Goal: Check status: Check status

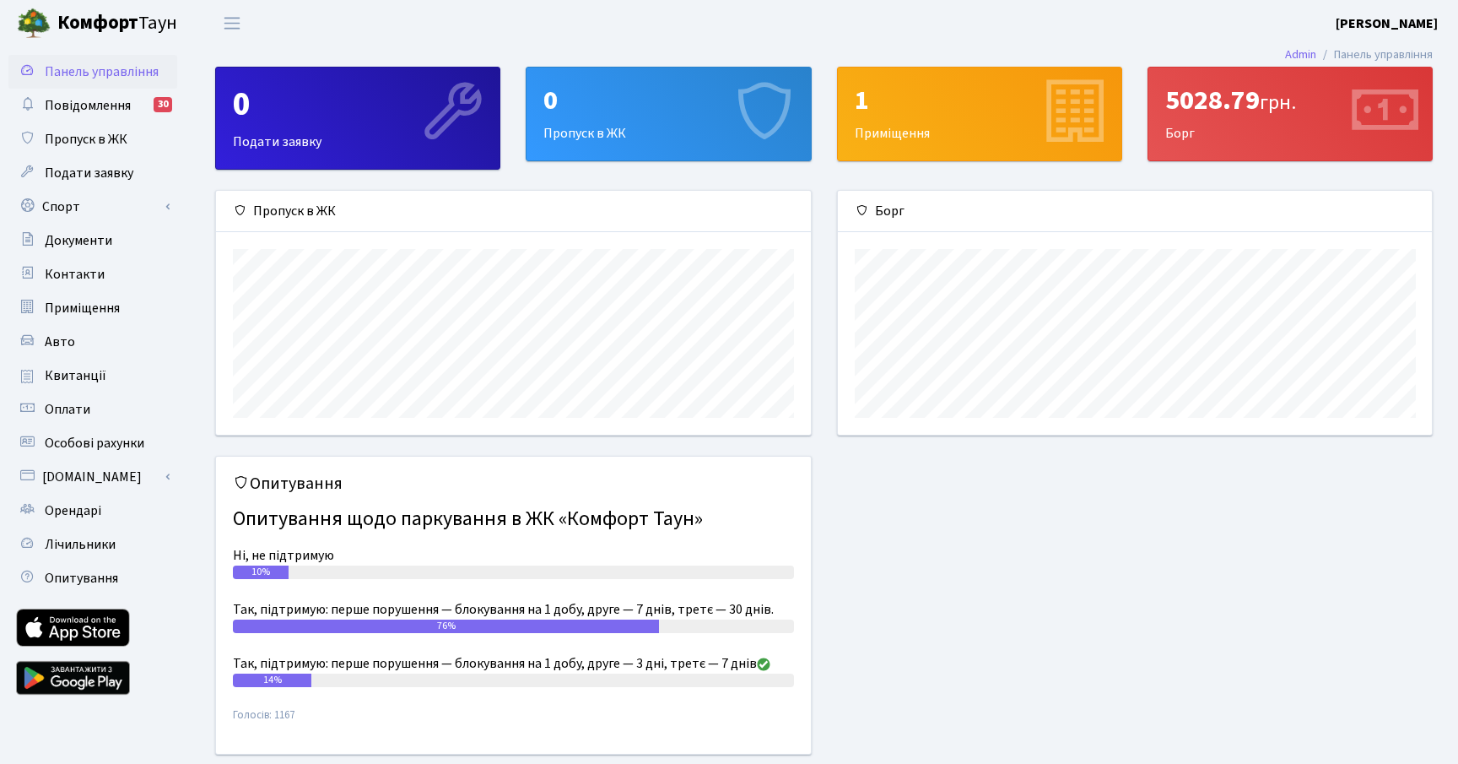
scroll to position [244, 594]
click at [1328, 125] on div "5028.79 грн. [GEOGRAPHIC_DATA]" at bounding box center [1289, 113] width 283 height 93
click at [94, 397] on link "Оплати" at bounding box center [92, 409] width 169 height 34
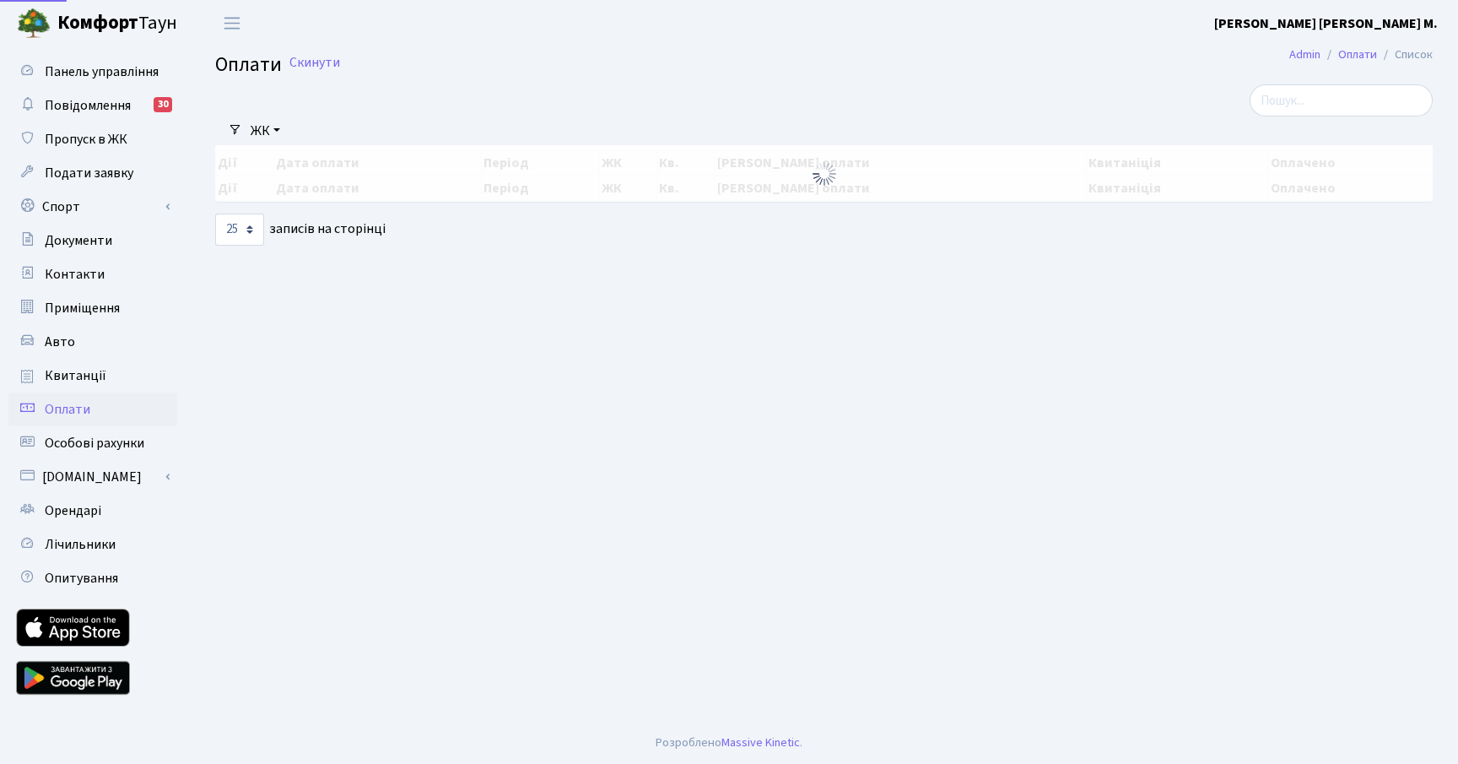
select select "25"
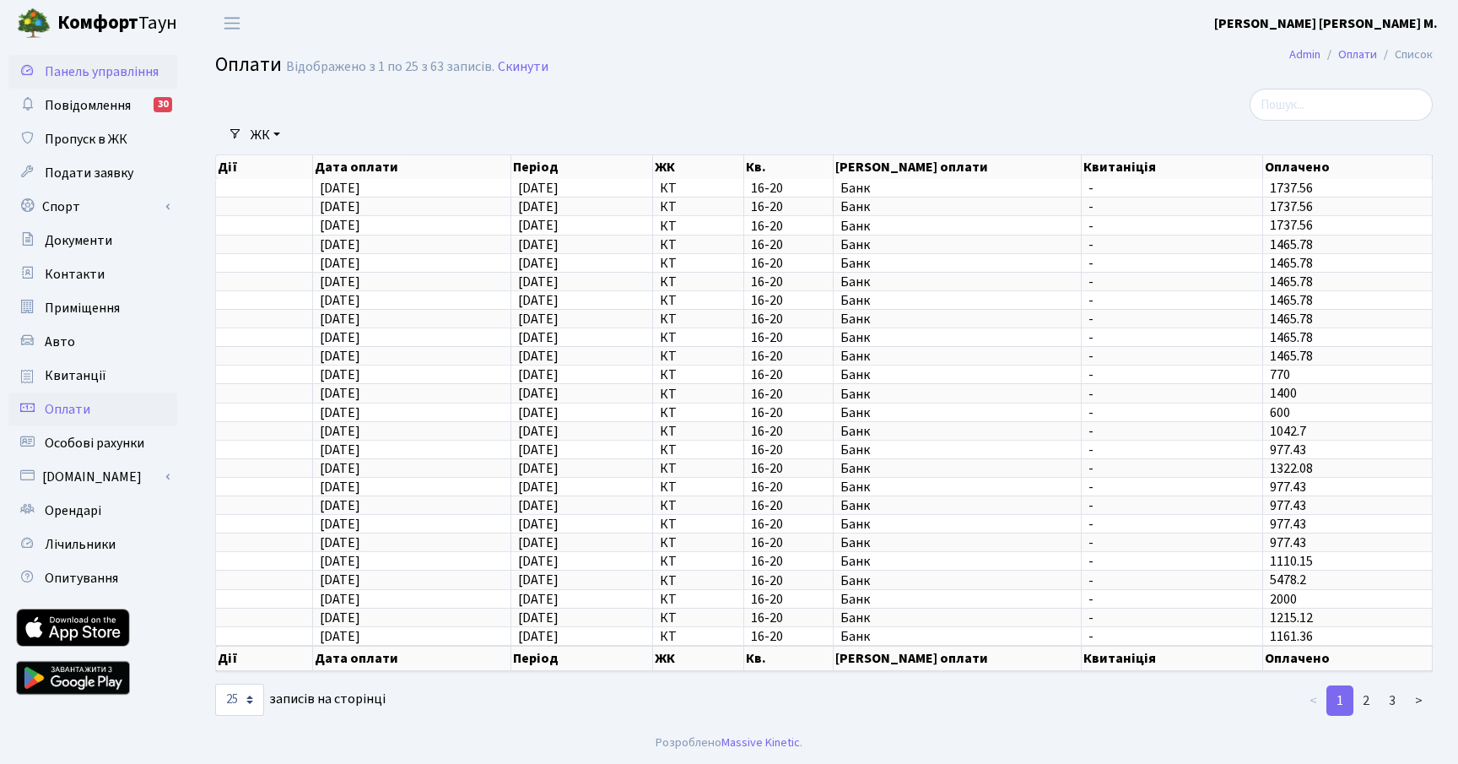
click at [82, 55] on link "Панель управління" at bounding box center [92, 72] width 169 height 34
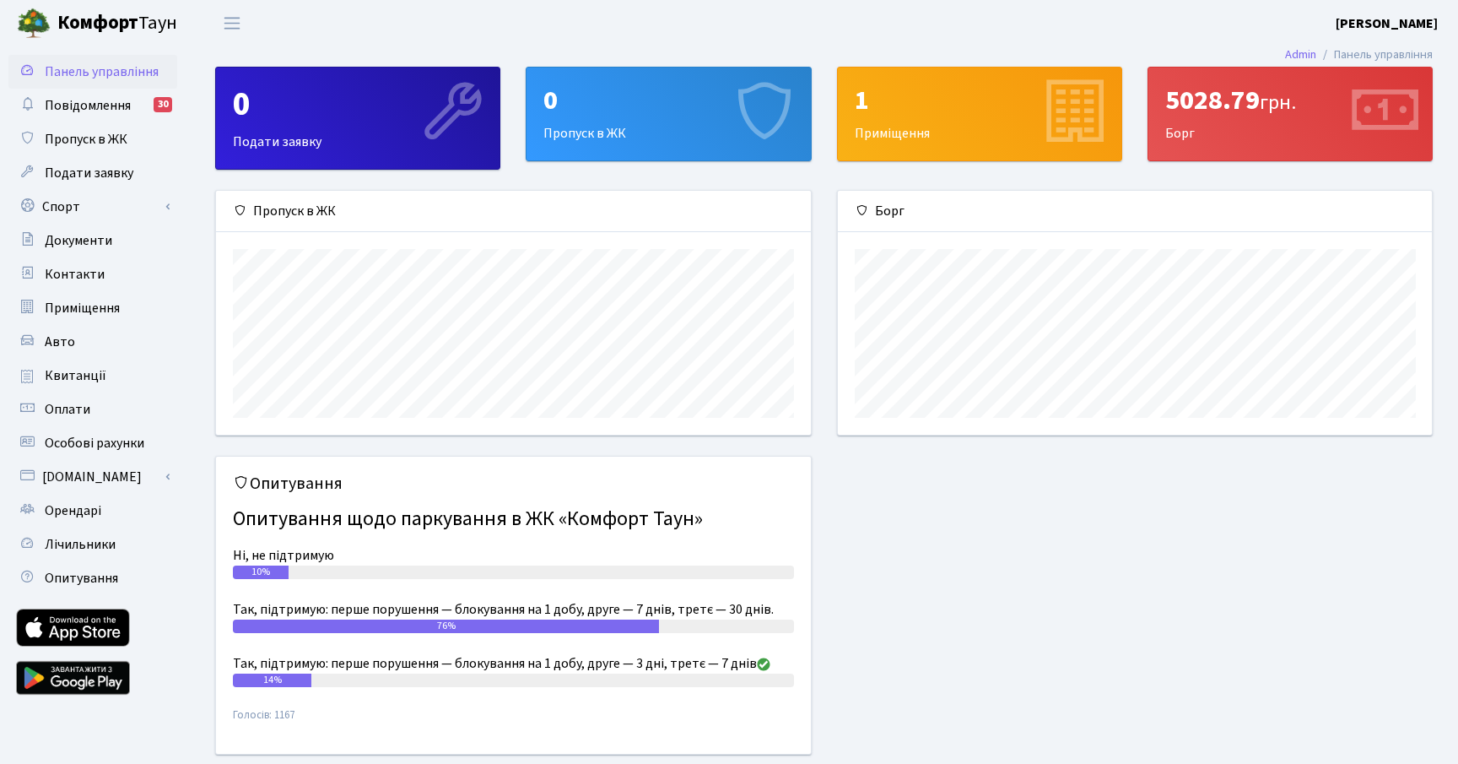
scroll to position [244, 594]
